Goal: Find specific page/section: Find specific page/section

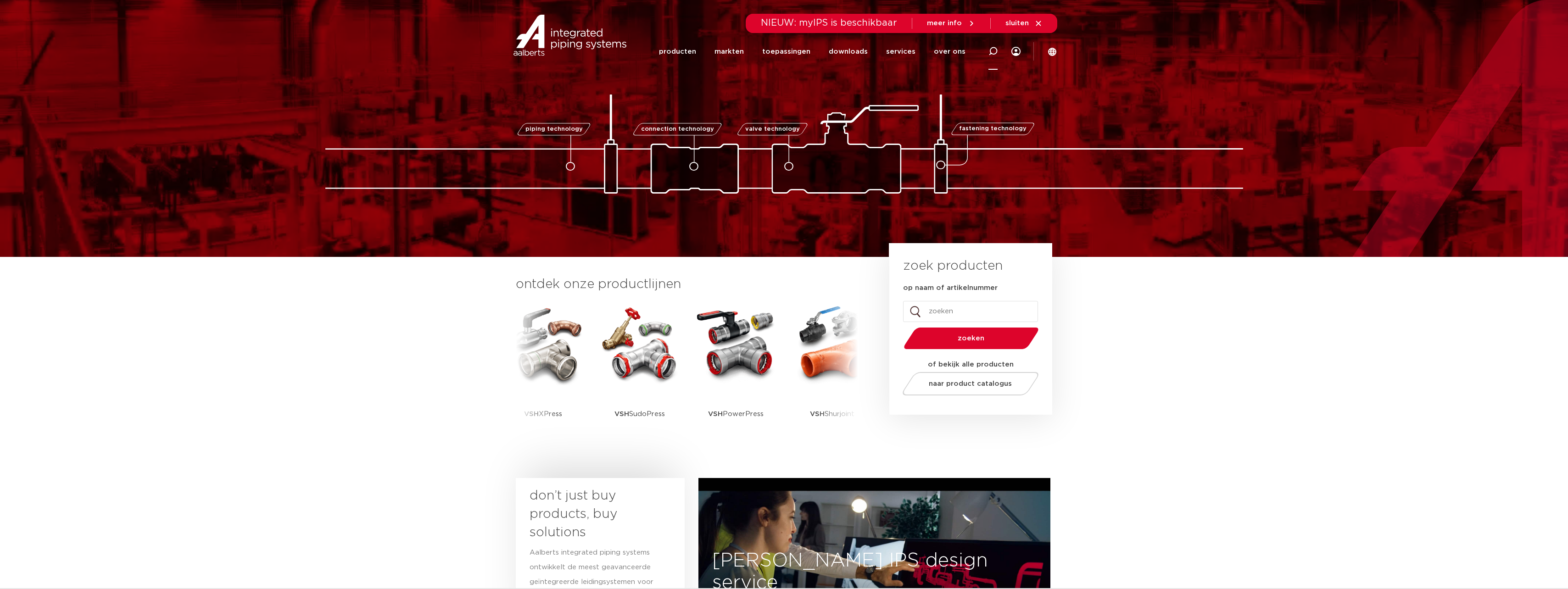
click at [995, 52] on icon at bounding box center [993, 51] width 9 height 9
type input "c9401"
click button "Zoeken" at bounding box center [0, 0] width 0 height 0
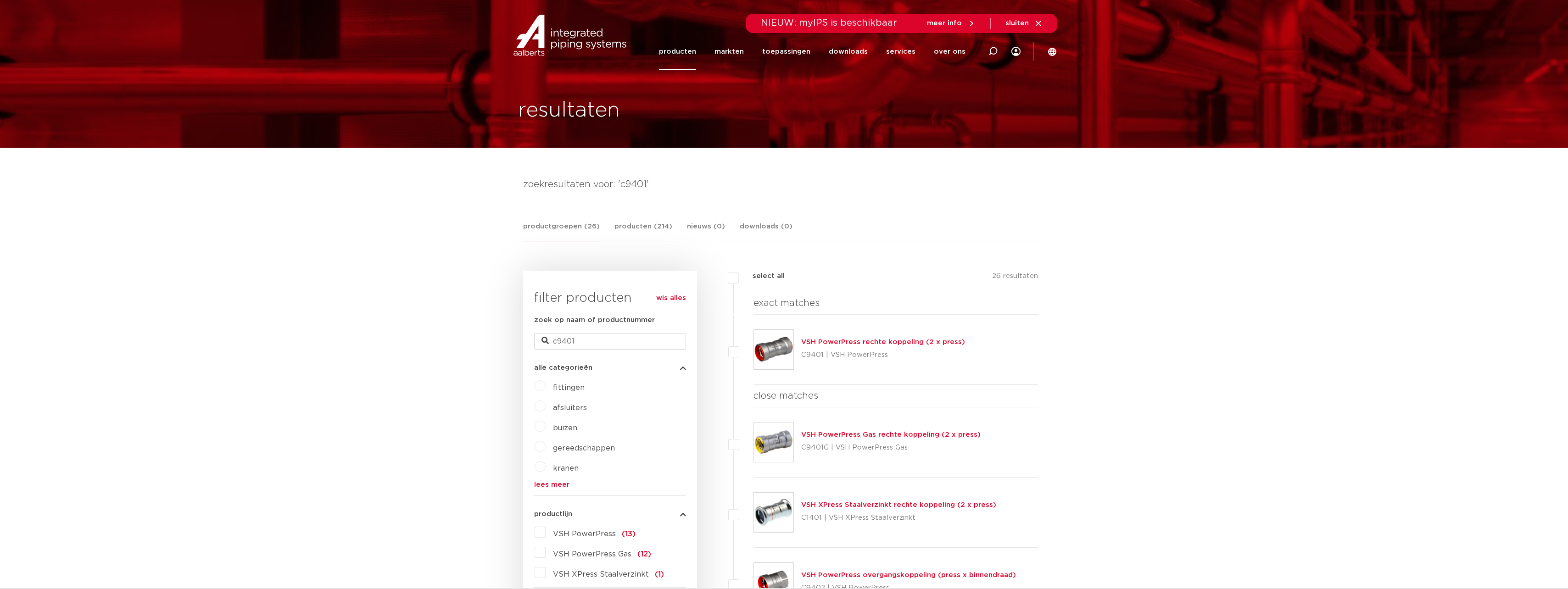
click at [821, 347] on p "C9401 | VSH PowerPress" at bounding box center [883, 355] width 164 height 15
click at [821, 341] on link "VSH PowerPress rechte koppeling (2 x press)" at bounding box center [883, 341] width 164 height 7
